Goal: Information Seeking & Learning: Learn about a topic

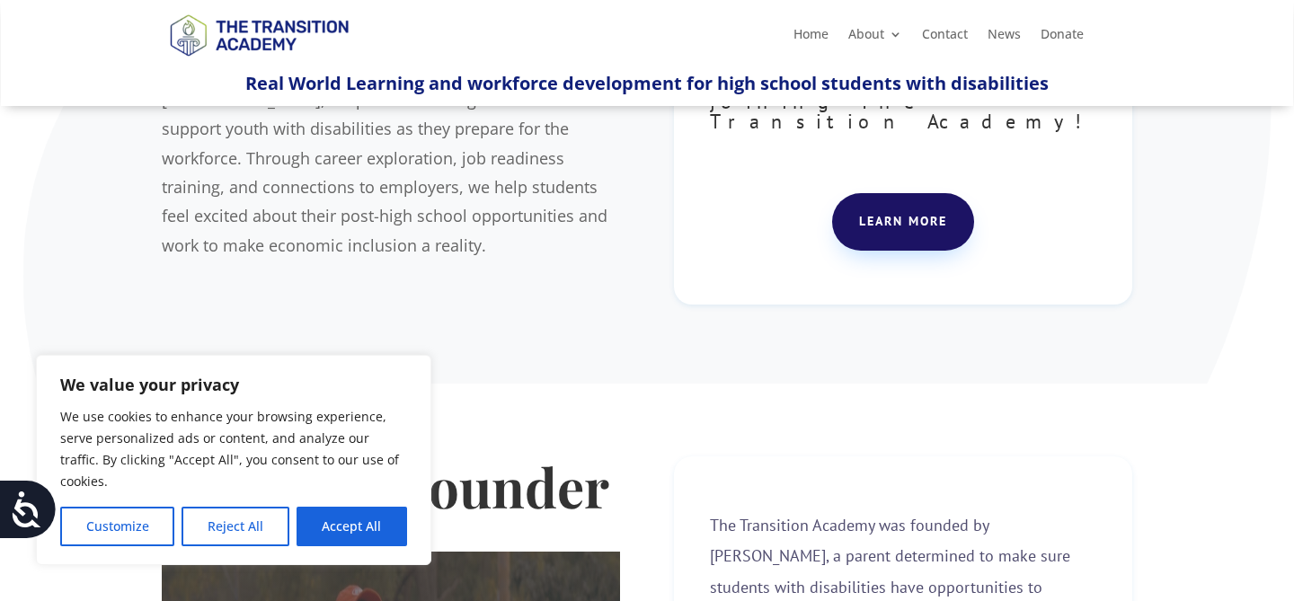
scroll to position [292, 0]
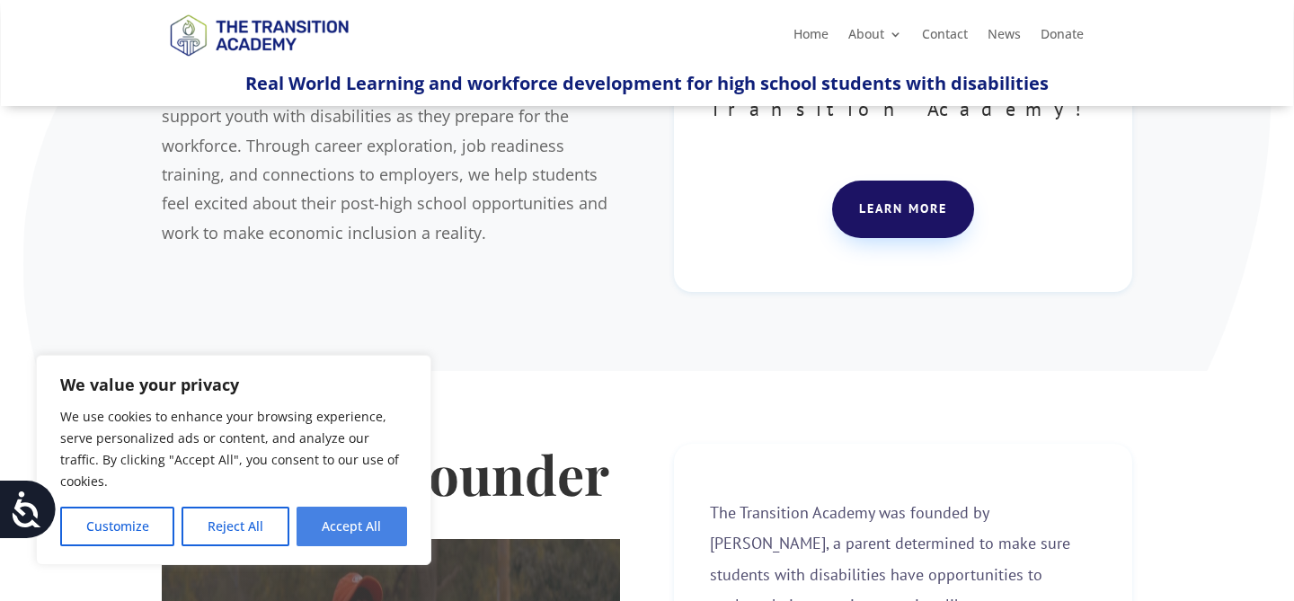
click at [355, 524] on button "Accept All" at bounding box center [351, 527] width 111 height 40
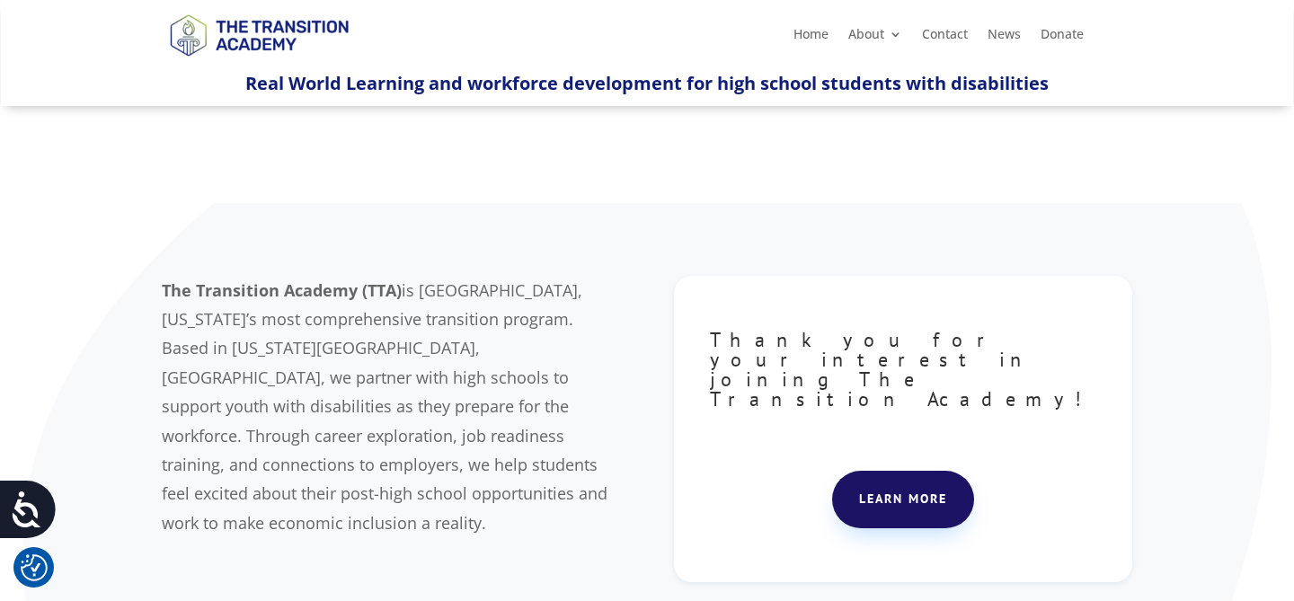
scroll to position [0, 0]
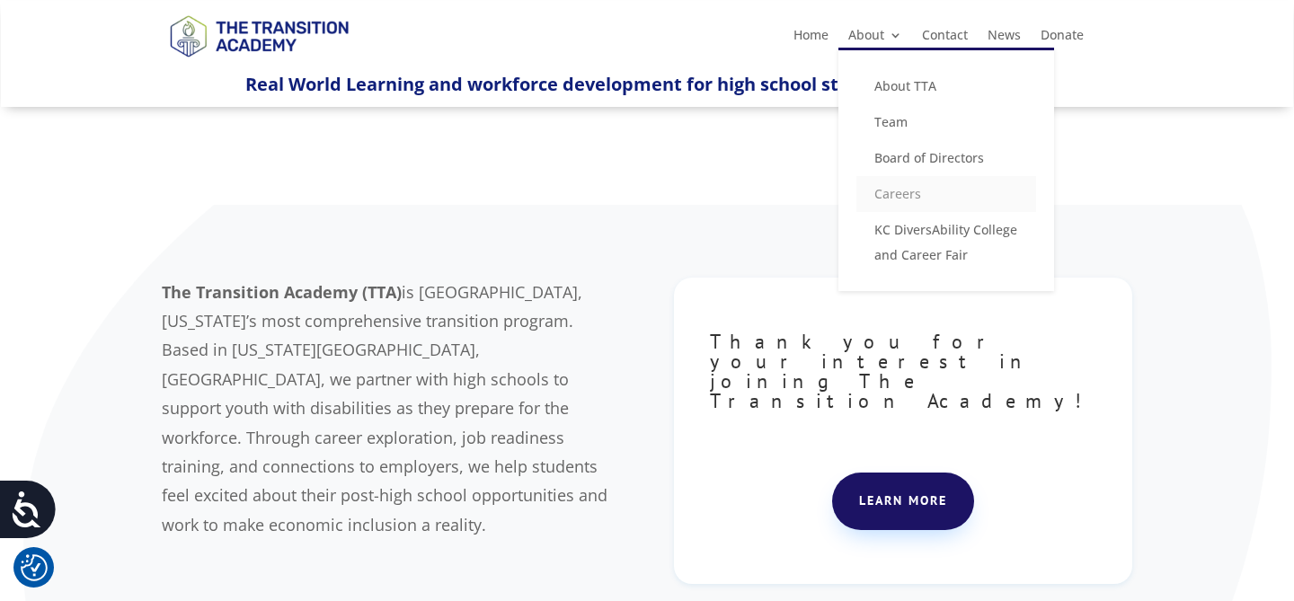
click at [896, 192] on link "Careers" at bounding box center [946, 194] width 180 height 36
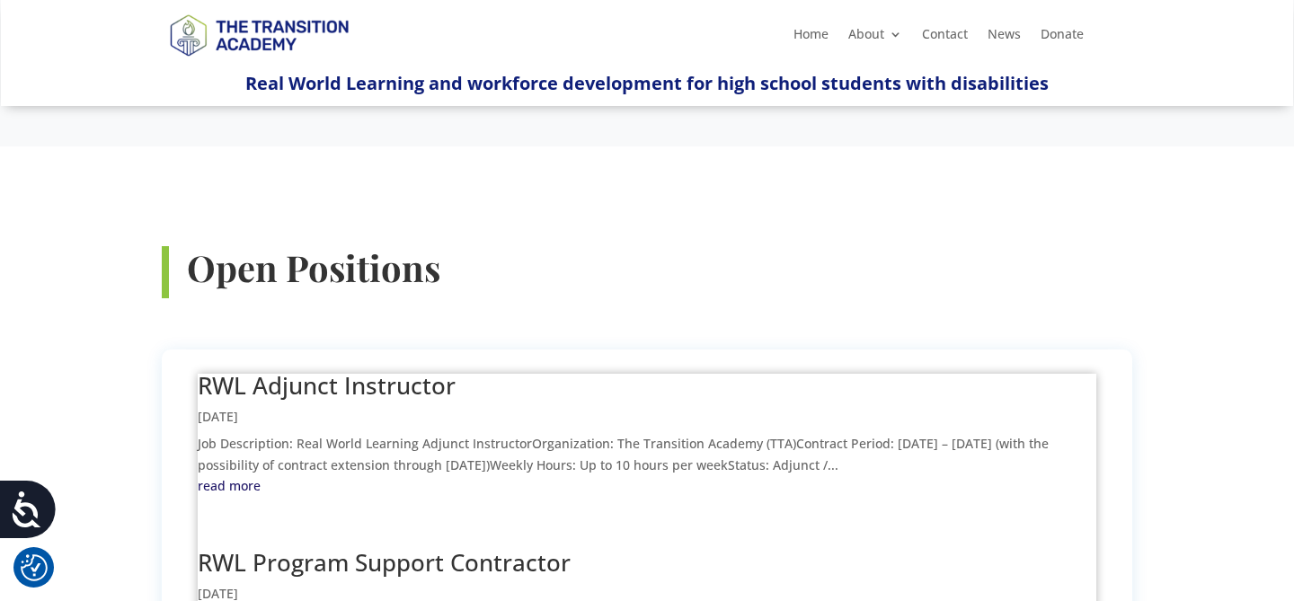
scroll to position [535, 0]
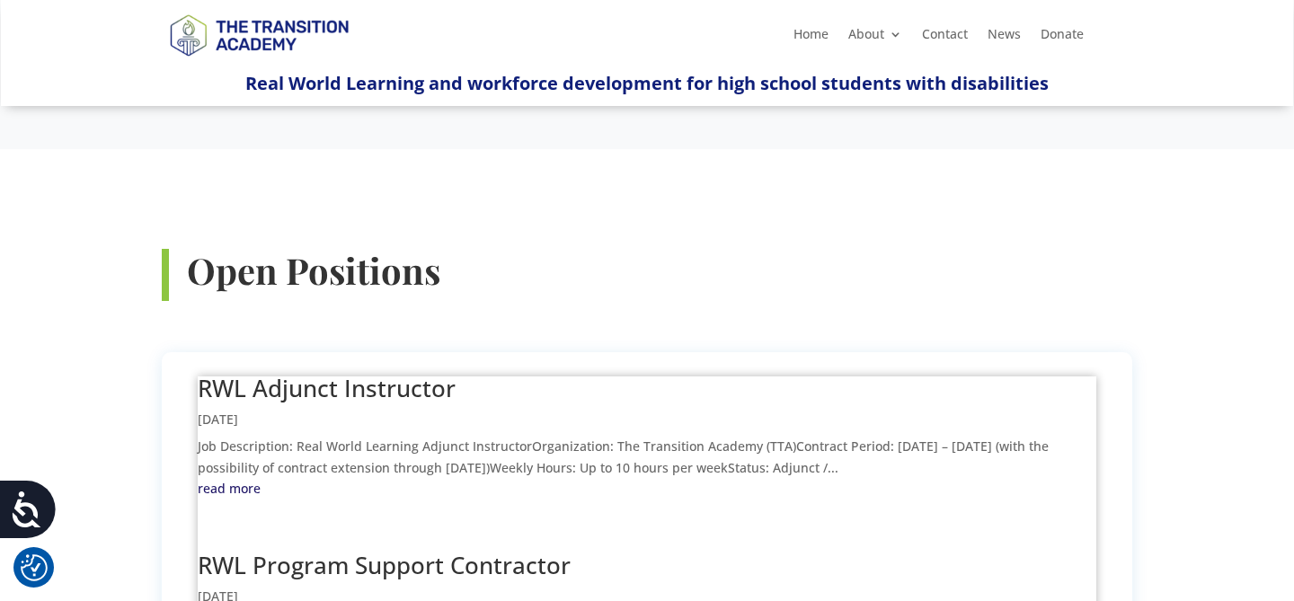
click at [226, 478] on link "read more" at bounding box center [647, 489] width 898 height 22
click at [509, 549] on link "RWL Program Support Contractor" at bounding box center [384, 565] width 373 height 32
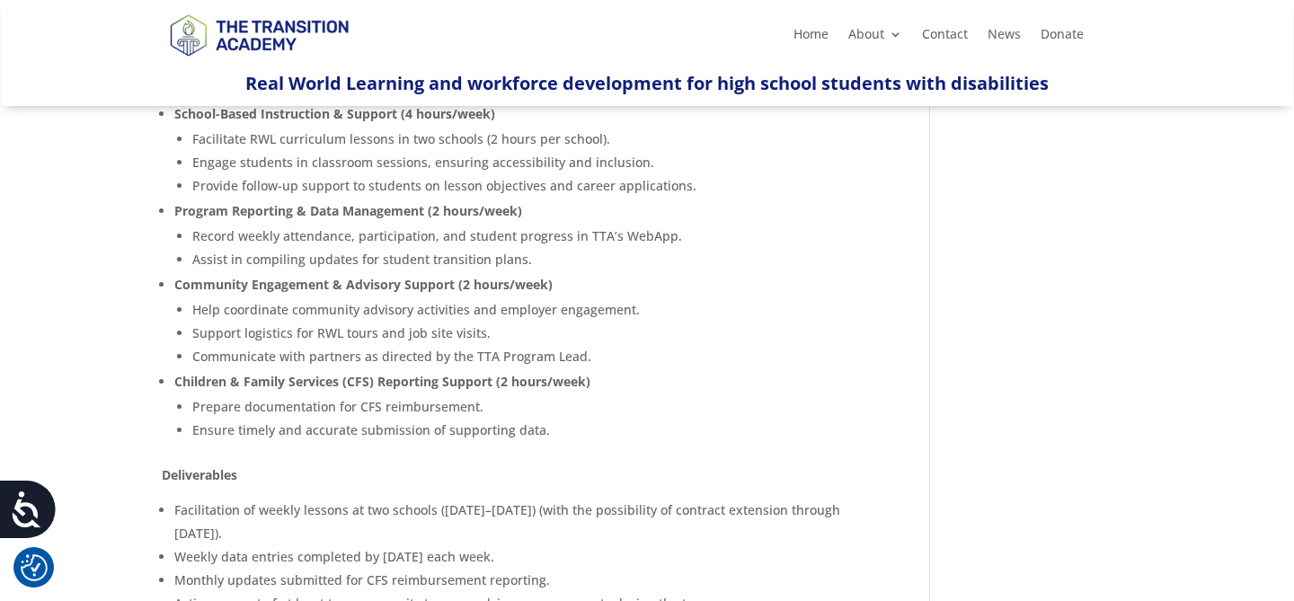
scroll to position [461, 0]
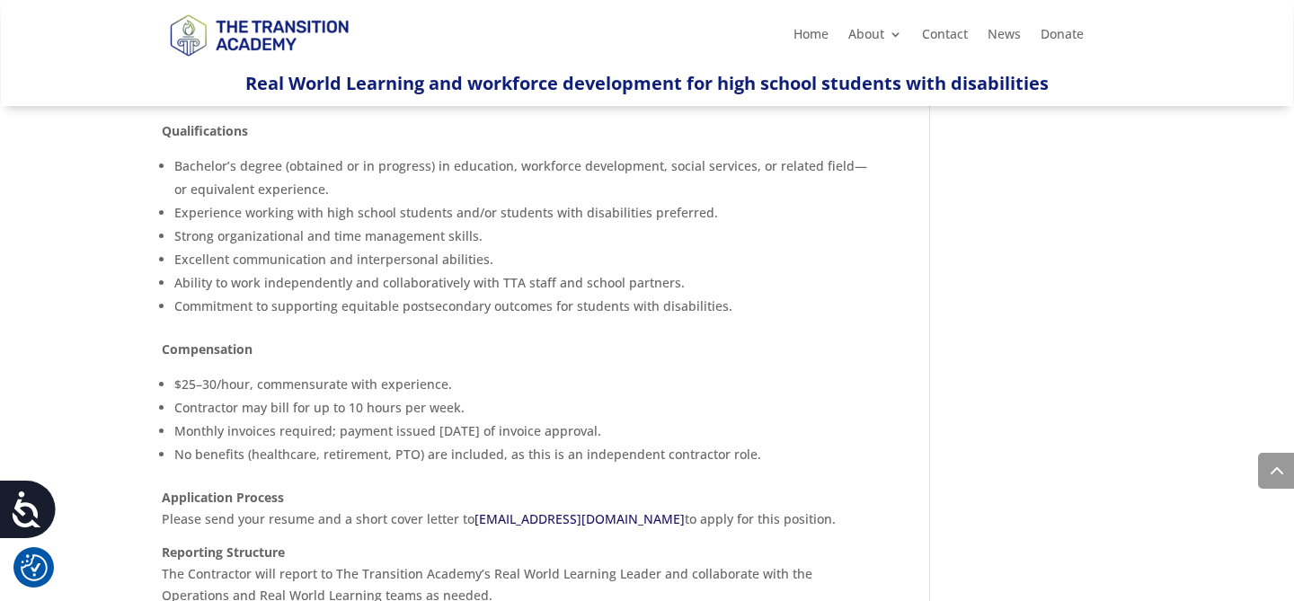
scroll to position [1051, 0]
click at [788, 400] on li "Contractor may bill for up to 10 hours per week." at bounding box center [525, 405] width 702 height 23
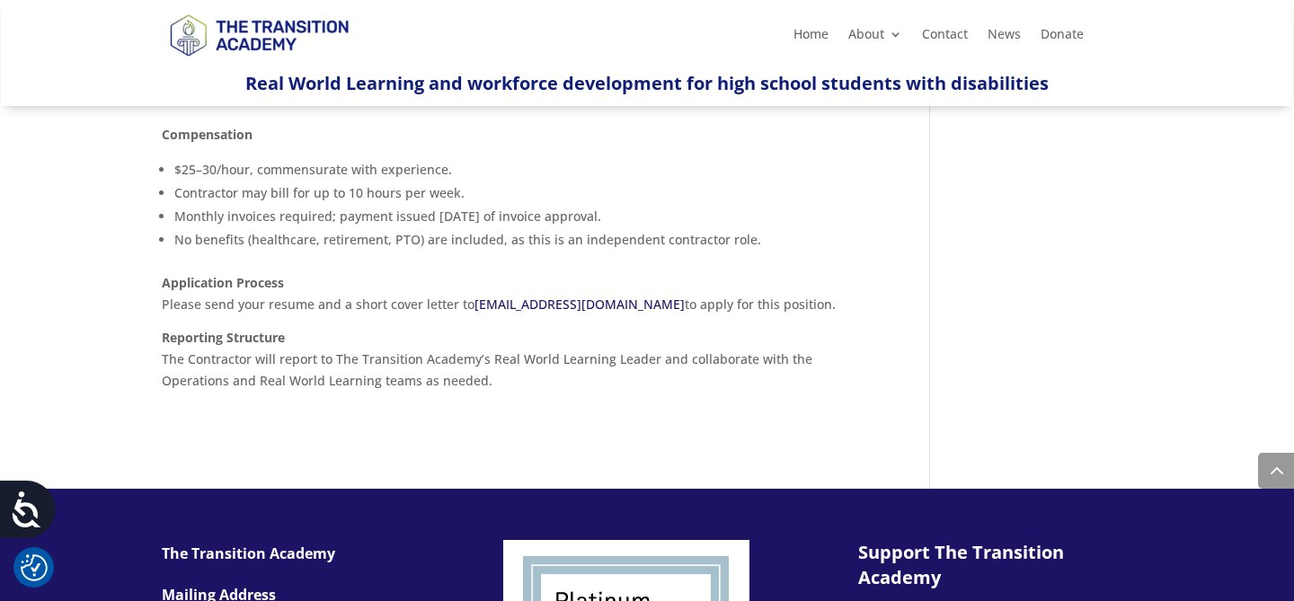
scroll to position [1265, 0]
